Goal: Information Seeking & Learning: Learn about a topic

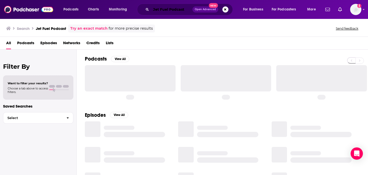
click at [162, 9] on input "Jet Fuel Podcast" at bounding box center [171, 9] width 41 height 8
paste input "Jet Fuel Podcast"
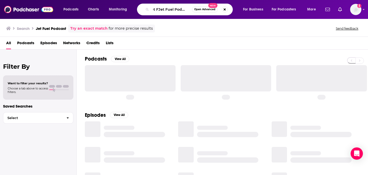
click at [183, 26] on div "Search Jet Fuel Podcast Try an exact match for more precise results Send feedba…" at bounding box center [183, 29] width 354 height 8
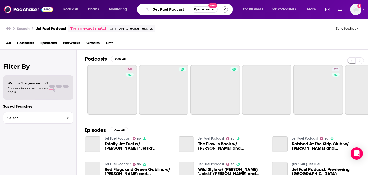
type input "Jet Fuel Podcast"
click at [222, 10] on button "Search podcasts, credits, & more..." at bounding box center [225, 9] width 6 height 6
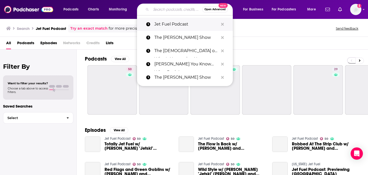
drag, startPoint x: 177, startPoint y: 10, endPoint x: 177, endPoint y: 17, distance: 7.7
click at [177, 10] on input "Search podcasts, credits, & more..." at bounding box center [176, 9] width 51 height 8
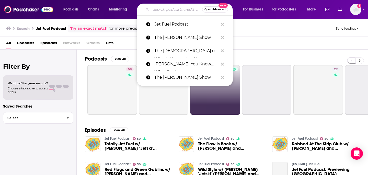
drag, startPoint x: 177, startPoint y: 22, endPoint x: 194, endPoint y: 74, distance: 54.2
click at [177, 22] on p "Jet Fuel Podcast" at bounding box center [186, 24] width 64 height 13
type input "Jet Fuel Podcast"
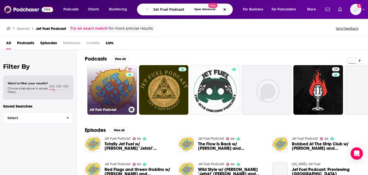
click at [126, 93] on link "50 Jet Fuel Podcast" at bounding box center [112, 90] width 50 height 50
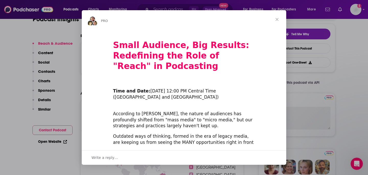
click at [276, 23] on span "Close" at bounding box center [277, 19] width 18 height 18
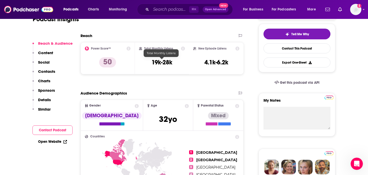
scroll to position [86, 0]
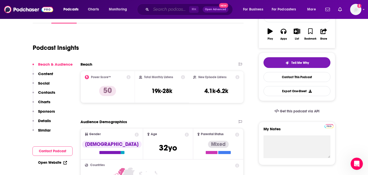
click at [177, 10] on input "Search podcasts, credits, & more..." at bounding box center [170, 9] width 38 height 8
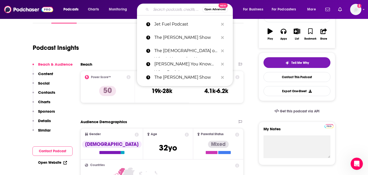
paste input "Critical Role & Sagas of [PERSON_NAME]"
type input "Critical Role & Sagas of [PERSON_NAME]"
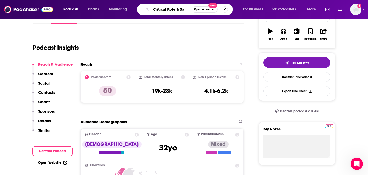
scroll to position [0, 21]
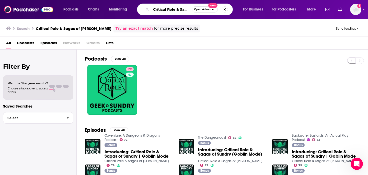
click at [179, 8] on input "Critical Role & Sagas of [PERSON_NAME]" at bounding box center [171, 9] width 41 height 8
paste input "Game Scoop!"
type input "Game Scoop!"
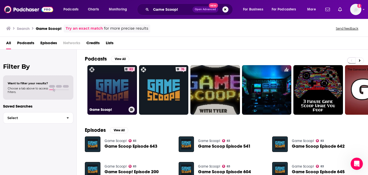
click at [115, 83] on link "83 Game Scoop!" at bounding box center [112, 90] width 50 height 50
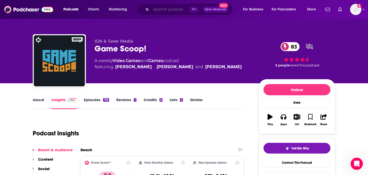
click at [181, 10] on input "Search podcasts, credits, & more..." at bounding box center [170, 9] width 38 height 8
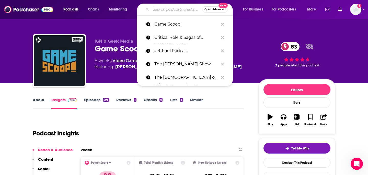
paste input "Tosh Show"
type input "Tosh Show"
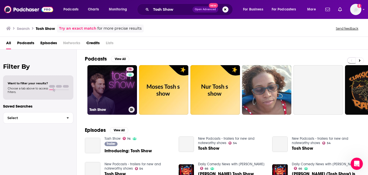
click at [108, 87] on link "76 Tosh Show" at bounding box center [112, 90] width 50 height 50
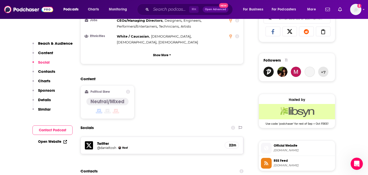
scroll to position [385, 0]
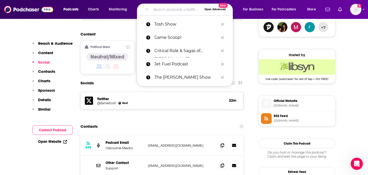
click at [167, 8] on input "Search podcasts, credits, & more..." at bounding box center [176, 9] width 51 height 8
paste input "THE SAVAGE NATION"
type input "THE SAVAGE NATION"
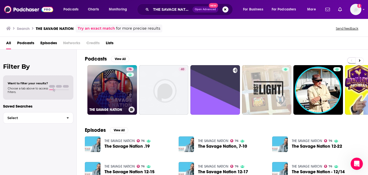
click at [117, 84] on link "76 THE SAVAGE NATION" at bounding box center [112, 90] width 50 height 50
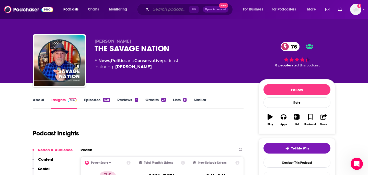
click at [173, 10] on input "Search podcasts, credits, & more..." at bounding box center [170, 9] width 38 height 8
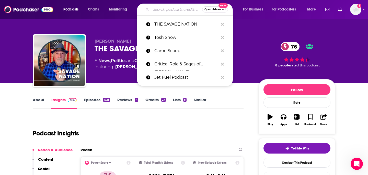
scroll to position [0, 0]
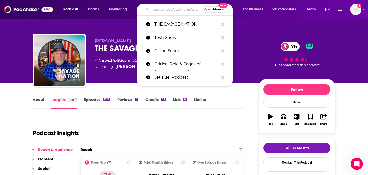
paste input "The [PERSON_NAME] Show"
type input "The [PERSON_NAME] Show"
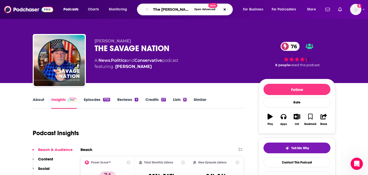
scroll to position [0, 10]
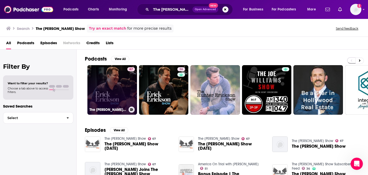
click at [114, 93] on link "67 The [PERSON_NAME] Show" at bounding box center [112, 90] width 50 height 50
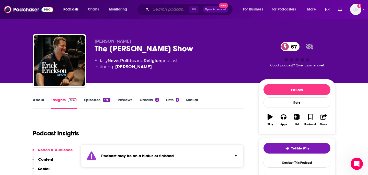
click at [167, 9] on input "Search podcasts, credits, & more..." at bounding box center [170, 9] width 38 height 8
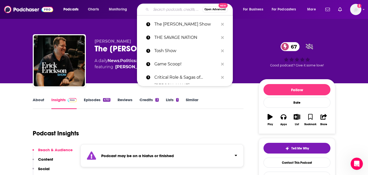
paste input "Strictly Anonymous Confessions"
type input "Strictly Anonymous Confessions"
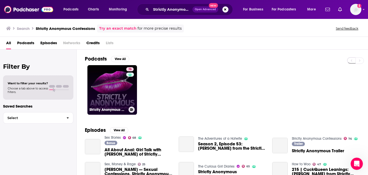
click at [113, 92] on link "76 Strictly Anonymous Confessions" at bounding box center [112, 90] width 50 height 50
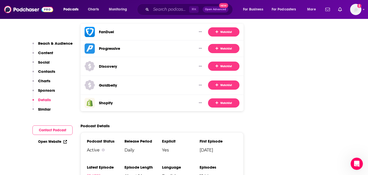
scroll to position [730, 0]
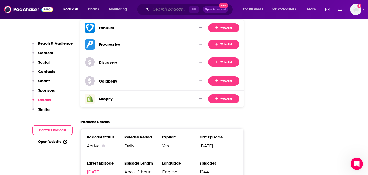
click at [163, 8] on input "Search podcasts, credits, & more..." at bounding box center [170, 9] width 38 height 8
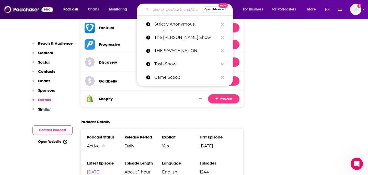
paste input "StarTalk Radio & StarTalk Sports Edition"
type input "StarTalk Radio & StarTalk Sports Edition"
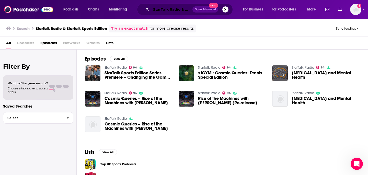
click at [175, 7] on input "StarTalk Radio & StarTalk Sports Edition" at bounding box center [171, 9] width 41 height 8
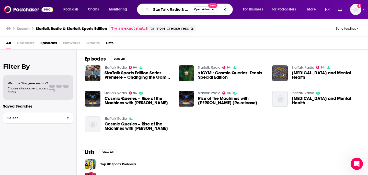
scroll to position [0, 38]
drag, startPoint x: 180, startPoint y: 9, endPoint x: 230, endPoint y: 10, distance: 49.9
click at [230, 10] on div "StarTalk Radio & StarTalk Sports Edition Open Advanced New" at bounding box center [185, 10] width 96 height 12
type input "StarTalk Radio"
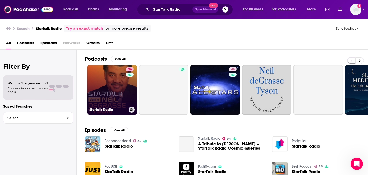
click at [106, 91] on link "94 StarTalk Radio" at bounding box center [112, 90] width 50 height 50
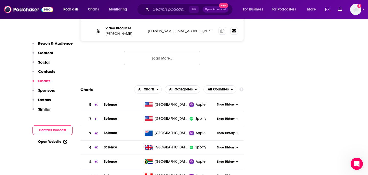
scroll to position [829, 0]
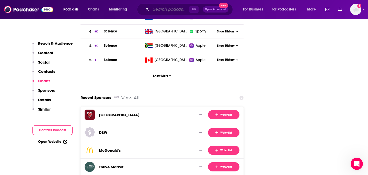
click at [165, 10] on input "Search podcasts, credits, & more..." at bounding box center [170, 9] width 38 height 8
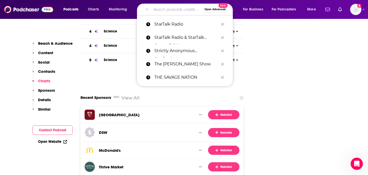
paste input "Comedy Bang Bang"
type input "Comedy Bang Bang"
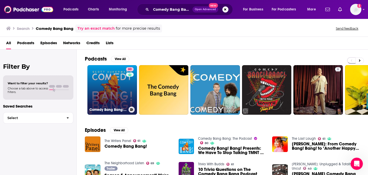
click at [116, 79] on link "80 Comedy Bang Bang: The Podcast" at bounding box center [112, 90] width 50 height 50
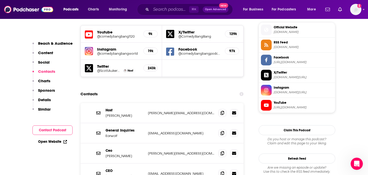
scroll to position [518, 0]
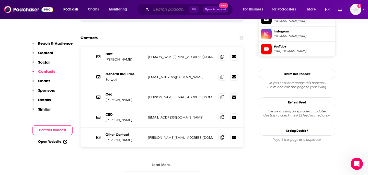
click at [179, 9] on input "Search podcasts, credits, & more..." at bounding box center [170, 9] width 38 height 8
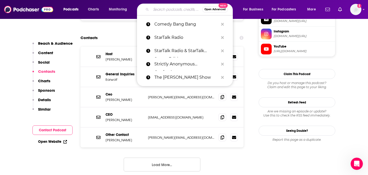
paste input "The Deep End With [PERSON_NAME]"
type input "The Deep End With [PERSON_NAME]"
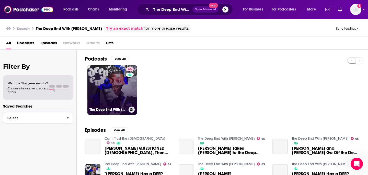
click at [108, 89] on link "65 The Deep End With [PERSON_NAME]" at bounding box center [112, 90] width 50 height 50
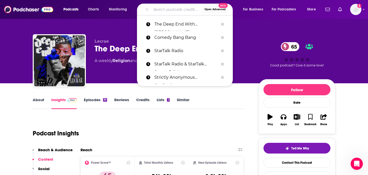
click at [156, 10] on input "Search podcasts, credits, & more..." at bounding box center [176, 9] width 51 height 8
paste input "The Downside with [PERSON_NAME]"
type input "The Downside with [PERSON_NAME]"
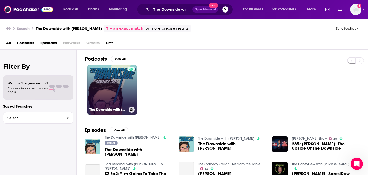
click at [100, 86] on link "The Downside with [PERSON_NAME]" at bounding box center [112, 90] width 50 height 50
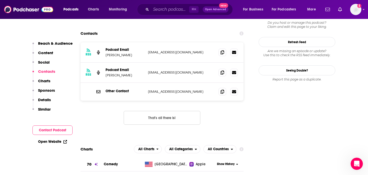
scroll to position [308, 0]
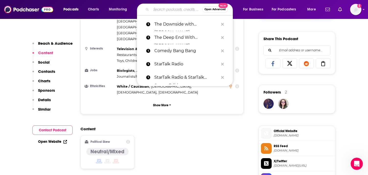
click at [169, 12] on input "Search podcasts, credits, & more..." at bounding box center [176, 9] width 51 height 8
paste input "Two Idiot Girls"
type input "Two Idiot Girls"
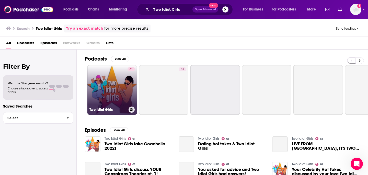
click at [105, 80] on link "61 Two Idiot Girls" at bounding box center [112, 90] width 50 height 50
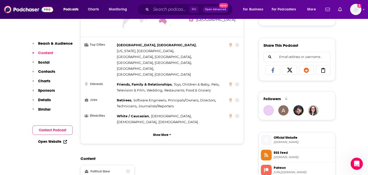
scroll to position [344, 0]
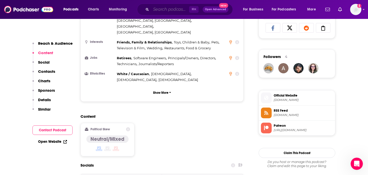
click at [181, 9] on input "Search podcasts, credits, & more..." at bounding box center [170, 9] width 38 height 8
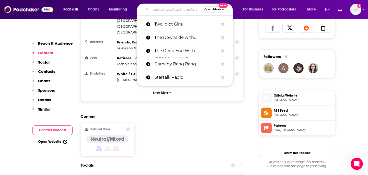
paste input "Tales from the Stinky Dragon"
type input "Tales from the Stinky Dragon"
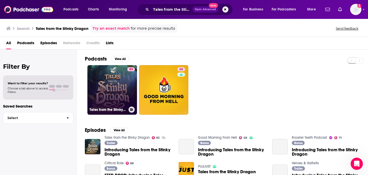
click at [118, 76] on link "83 Tales from the Stinky Dragon" at bounding box center [112, 90] width 50 height 50
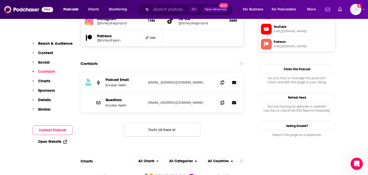
scroll to position [491, 0]
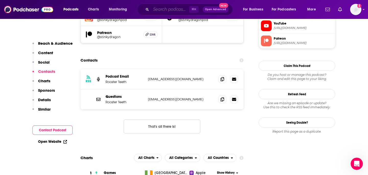
click at [175, 10] on input "Search podcasts, credits, & more..." at bounding box center [170, 9] width 38 height 8
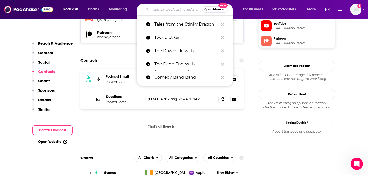
paste input "What Now? With [PERSON_NAME]"
type input "What Now? With [PERSON_NAME]"
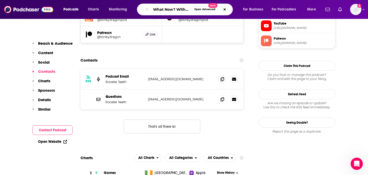
scroll to position [0, 20]
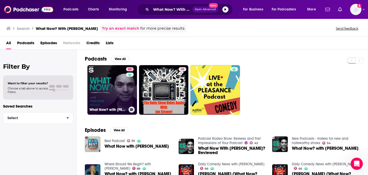
click at [118, 81] on link "83 What Now? with [PERSON_NAME]" at bounding box center [112, 90] width 50 height 50
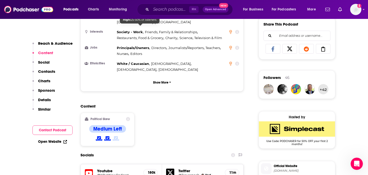
scroll to position [352, 0]
